Goal: Understand process/instructions

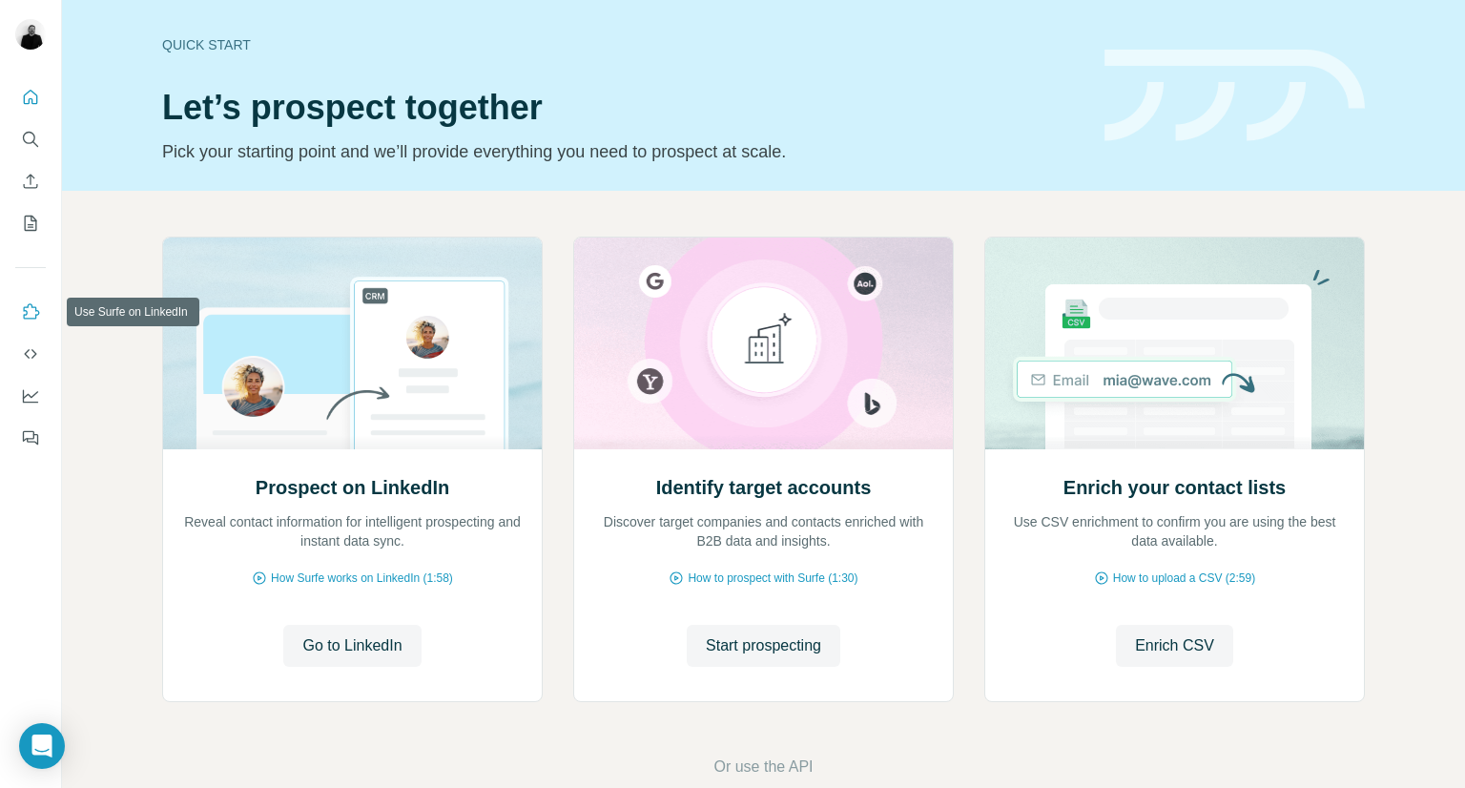
click at [32, 321] on button "Use Surfe on LinkedIn" at bounding box center [30, 312] width 31 height 34
click at [31, 314] on icon "Use Surfe on LinkedIn" at bounding box center [30, 311] width 19 height 19
click at [34, 357] on icon "Use Surfe API" at bounding box center [30, 353] width 19 height 19
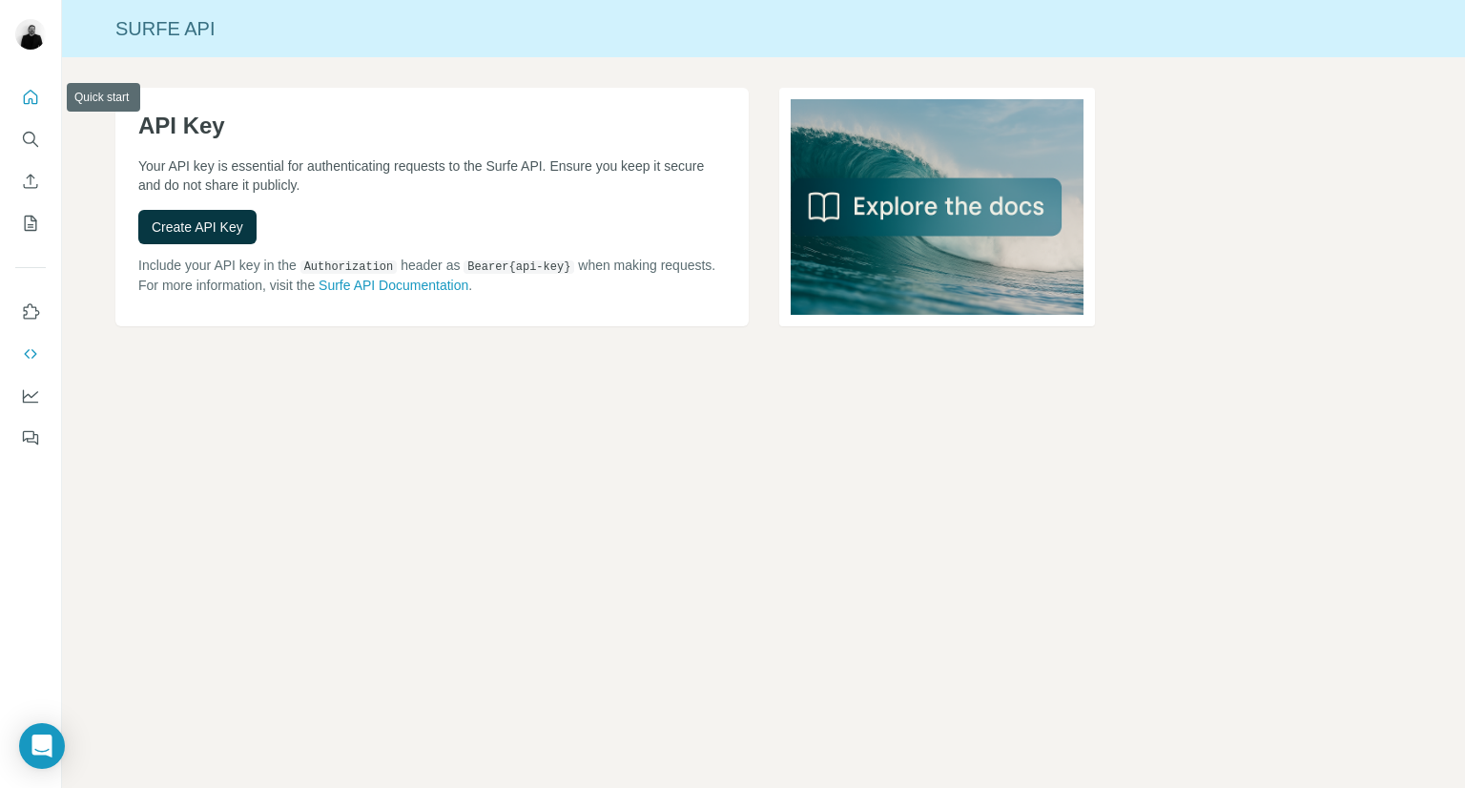
click at [23, 100] on icon "Quick start" at bounding box center [30, 97] width 19 height 19
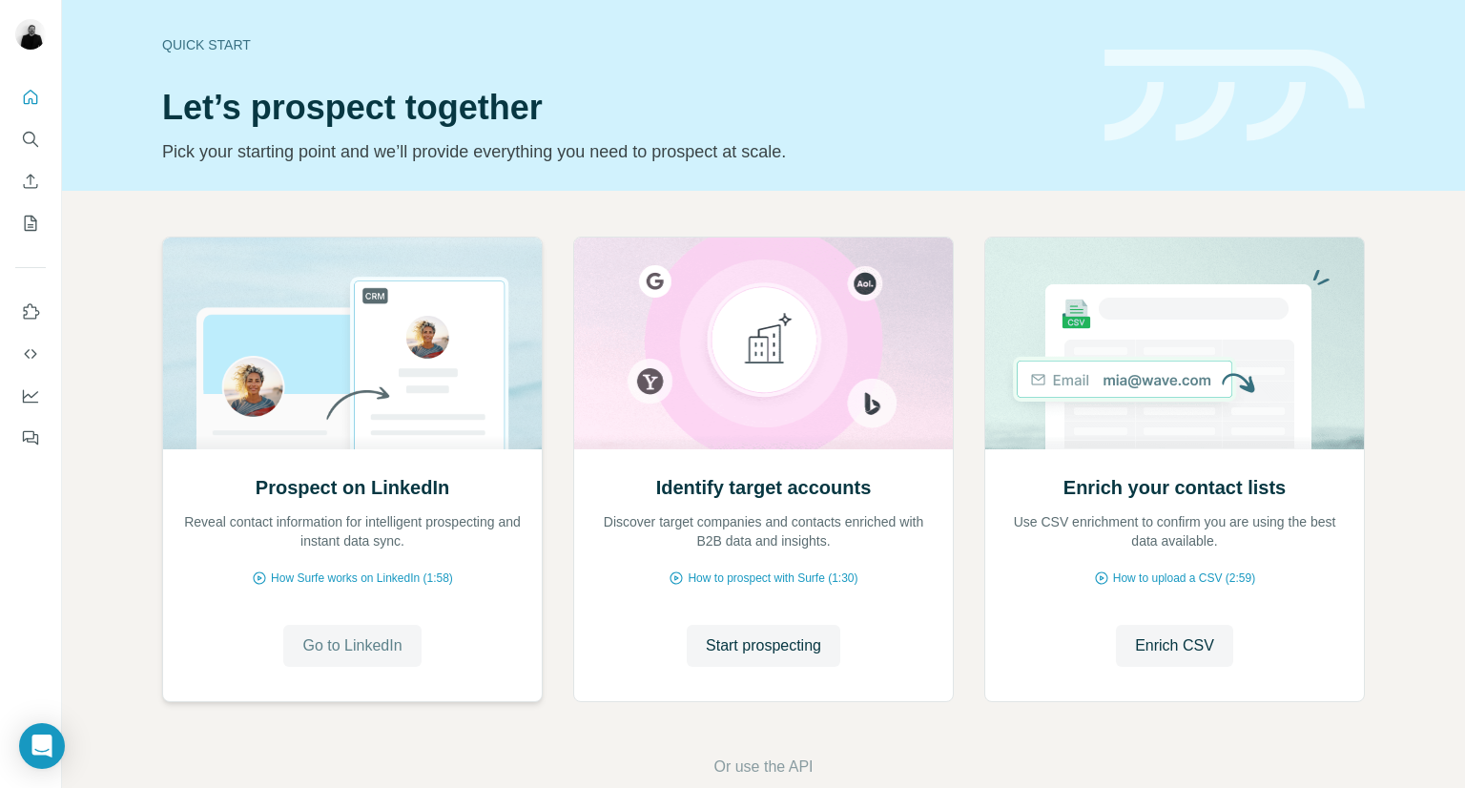
click at [339, 642] on span "Go to LinkedIn" at bounding box center [351, 645] width 99 height 23
